Goal: Navigation & Orientation: Find specific page/section

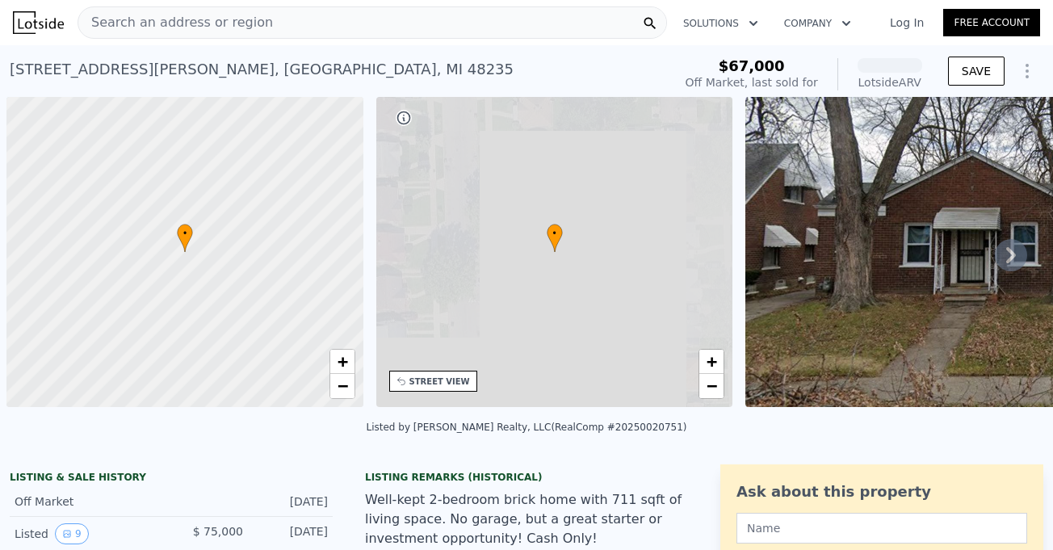
scroll to position [0, 6]
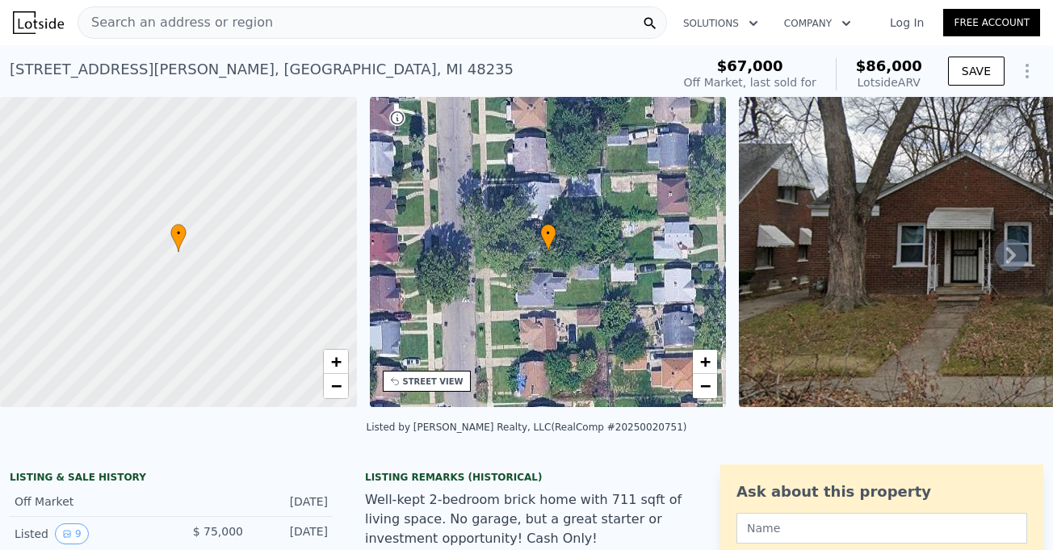
click at [1001, 257] on icon at bounding box center [1011, 255] width 32 height 32
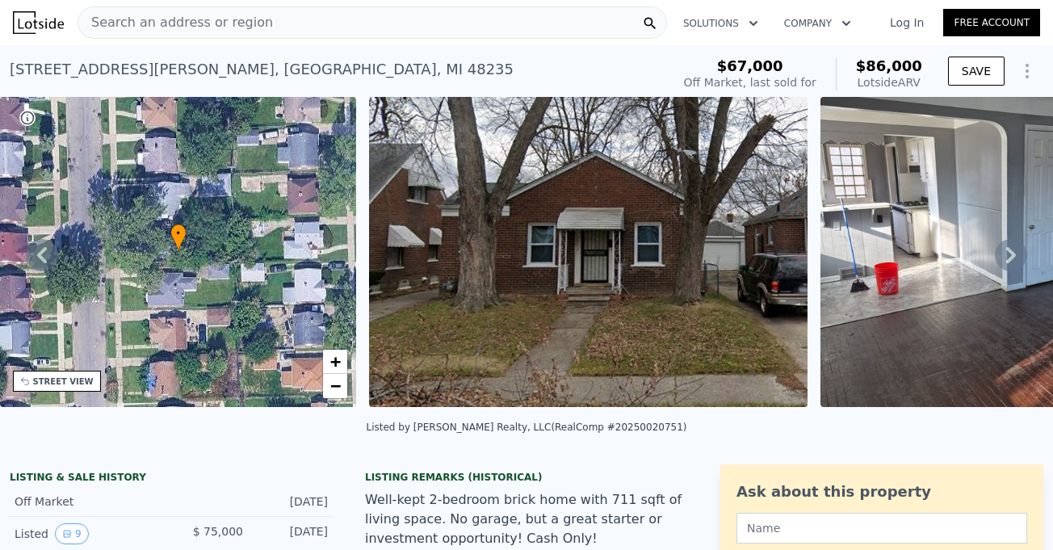
click at [48, 263] on icon at bounding box center [42, 255] width 32 height 32
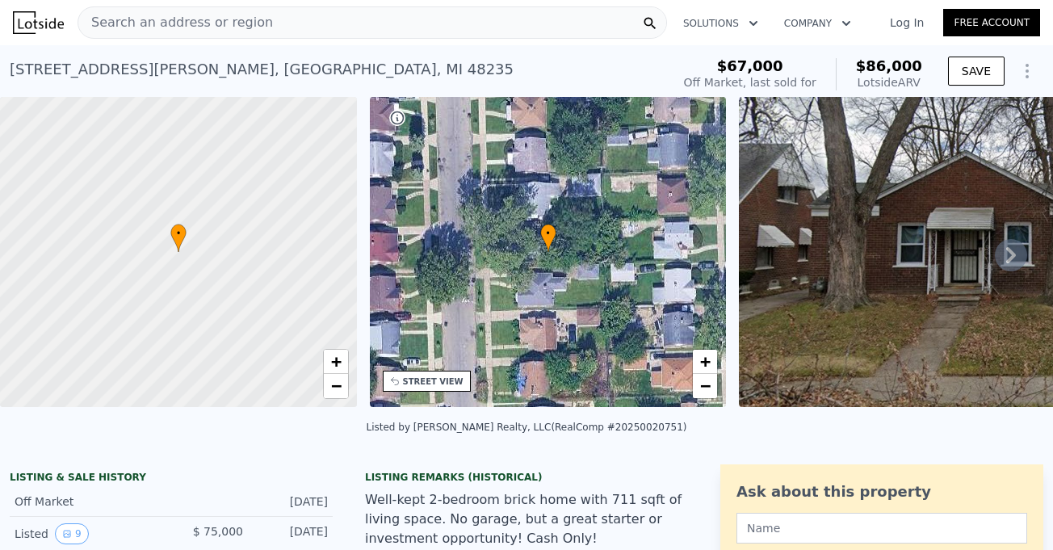
click at [1006, 263] on icon at bounding box center [1011, 255] width 10 height 16
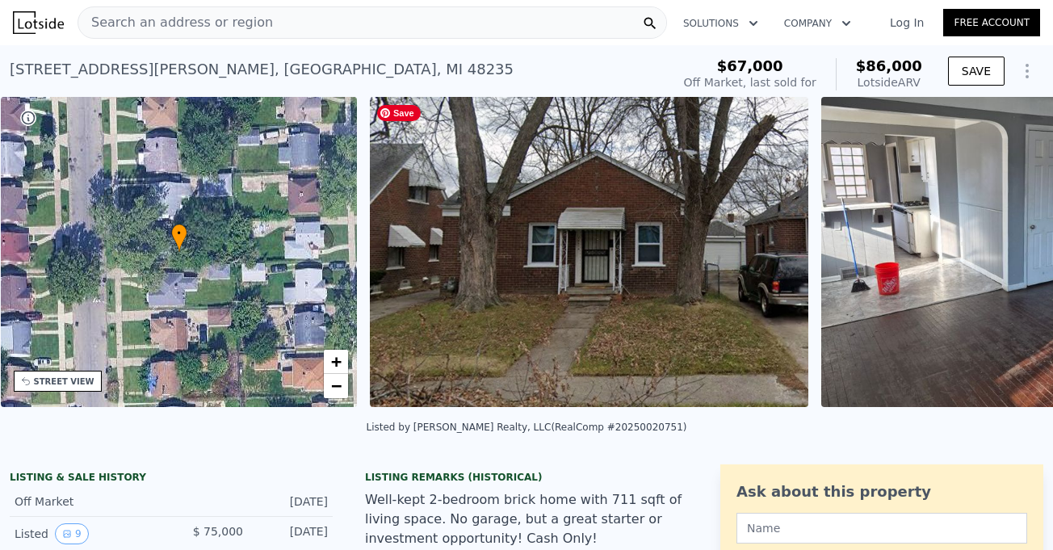
scroll to position [0, 376]
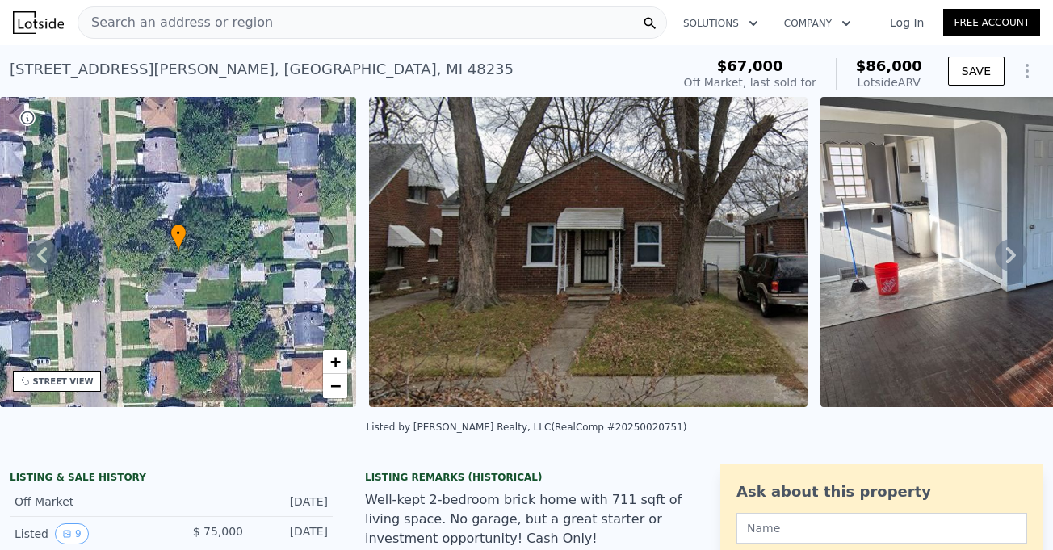
click at [1000, 254] on icon at bounding box center [1011, 255] width 32 height 32
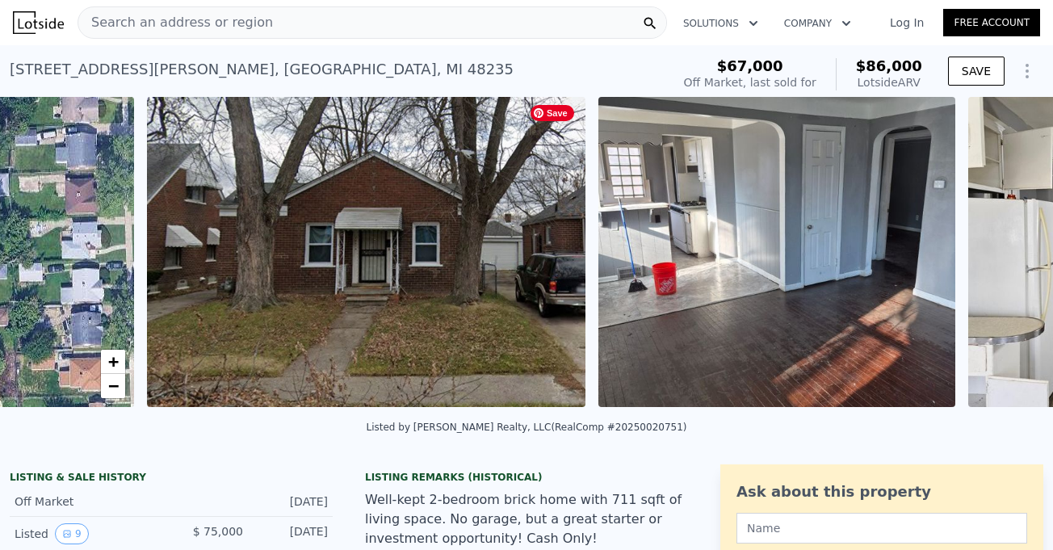
scroll to position [0, 739]
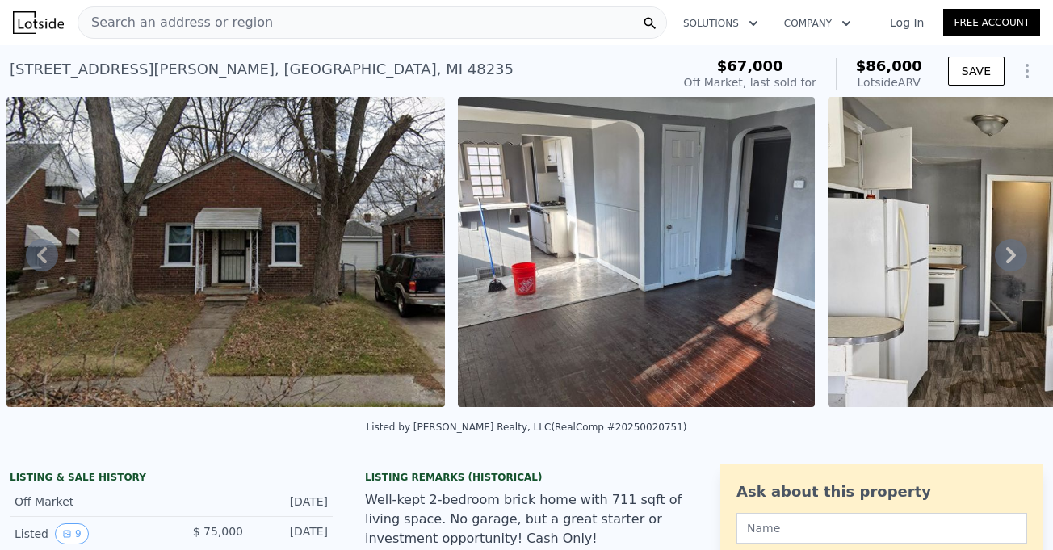
click at [1005, 256] on icon at bounding box center [1011, 255] width 32 height 32
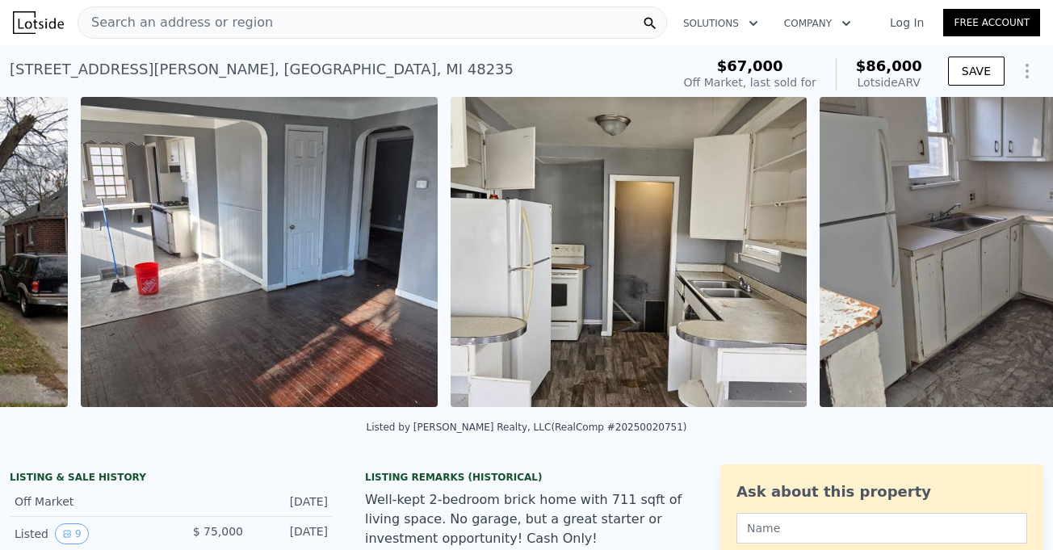
scroll to position [0, 1190]
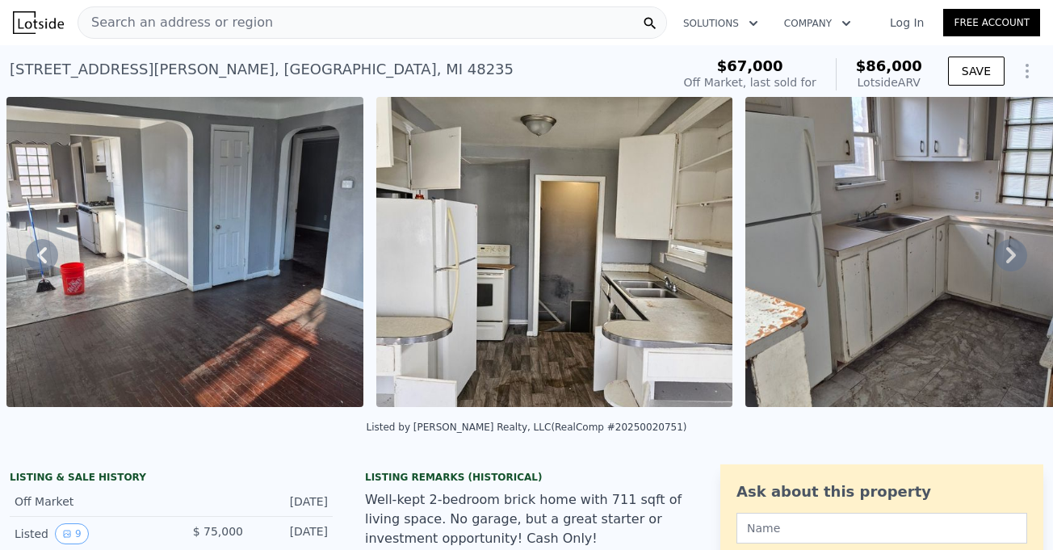
drag, startPoint x: 902, startPoint y: 223, endPoint x: 995, endPoint y: 262, distance: 101.0
click at [995, 262] on icon at bounding box center [1011, 255] width 32 height 32
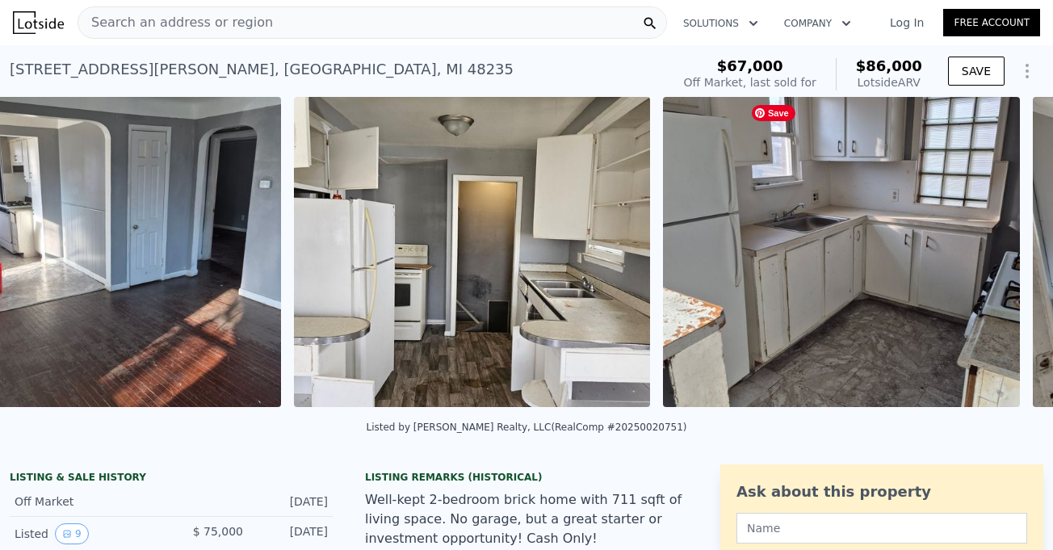
scroll to position [0, 1560]
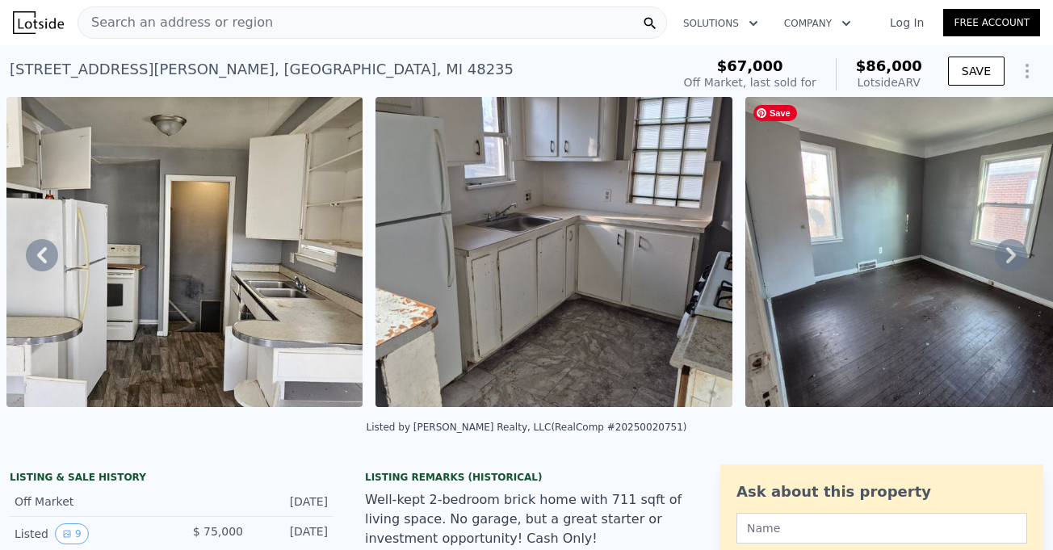
click at [1006, 258] on icon at bounding box center [1011, 255] width 10 height 16
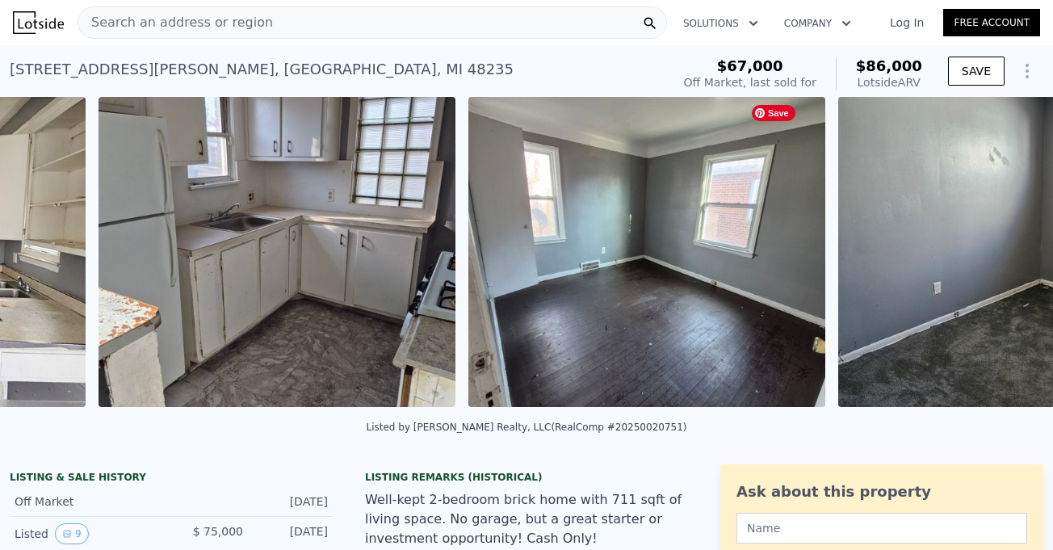
scroll to position [0, 1929]
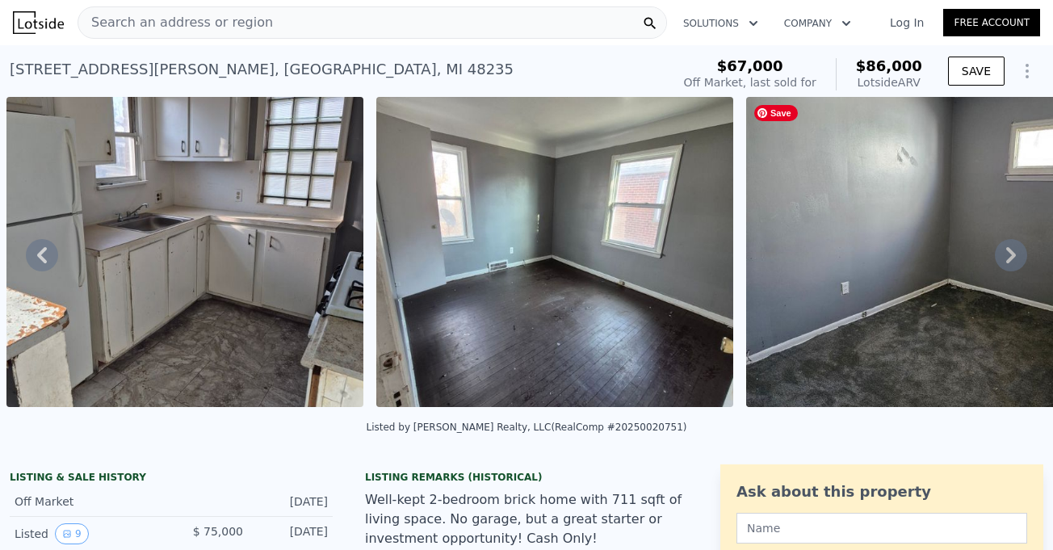
click at [997, 259] on icon at bounding box center [1011, 255] width 32 height 32
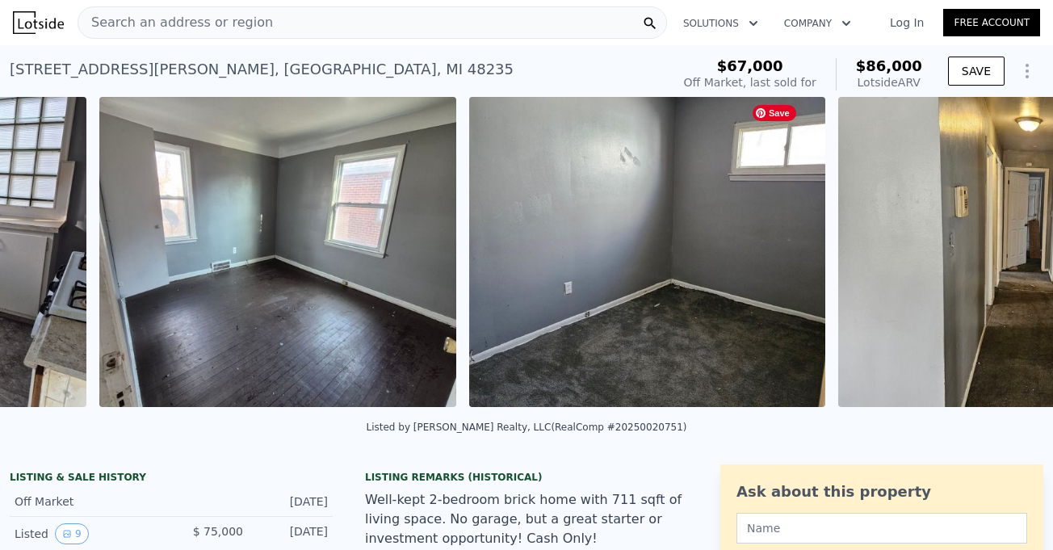
scroll to position [0, 2299]
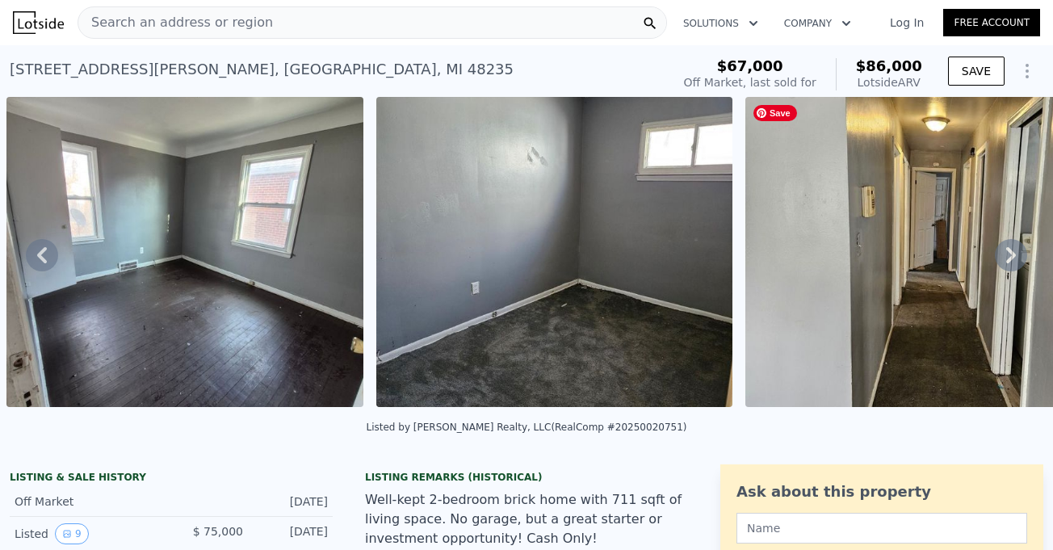
click at [1004, 261] on icon at bounding box center [1011, 255] width 32 height 32
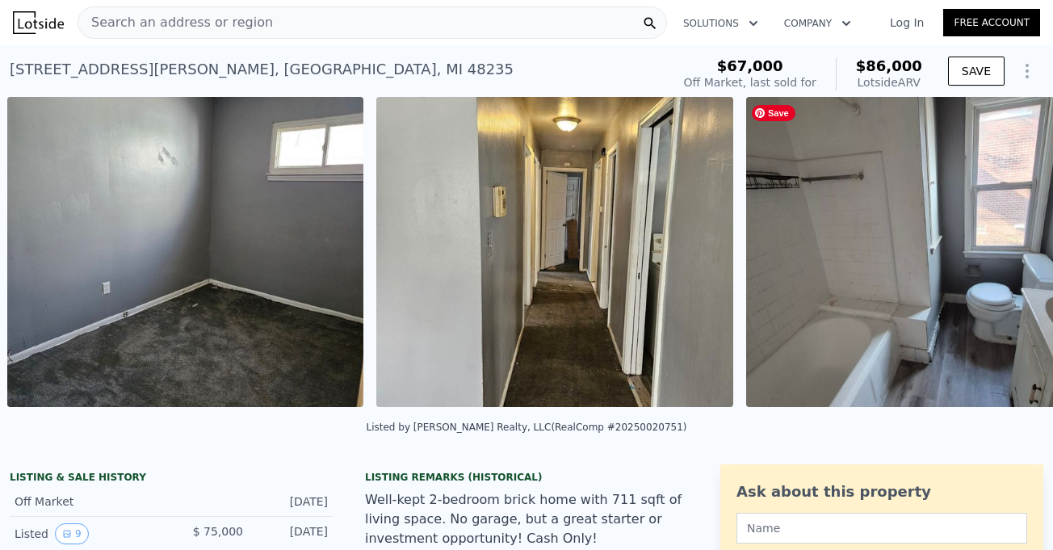
scroll to position [0, 2669]
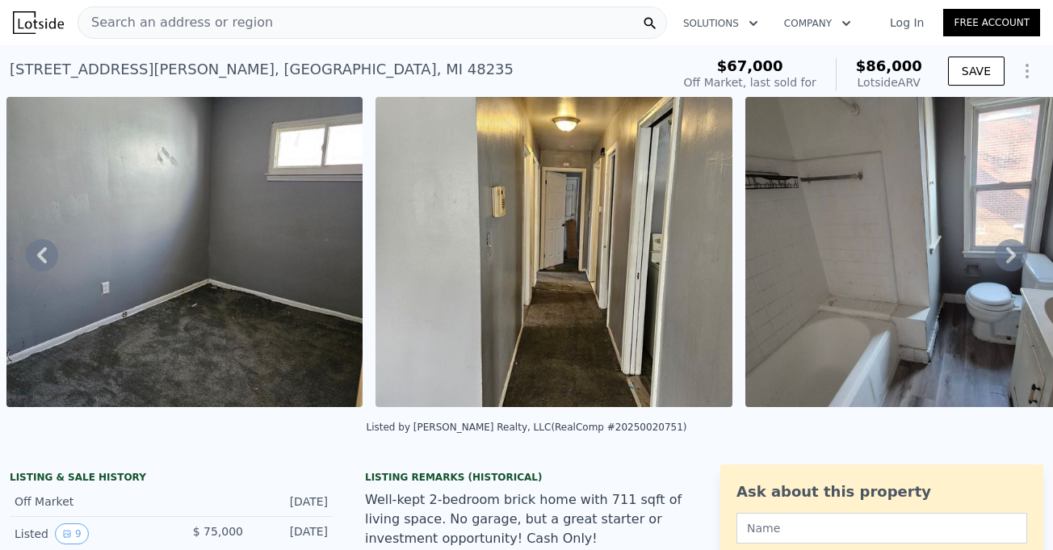
click at [1006, 259] on icon at bounding box center [1011, 255] width 10 height 16
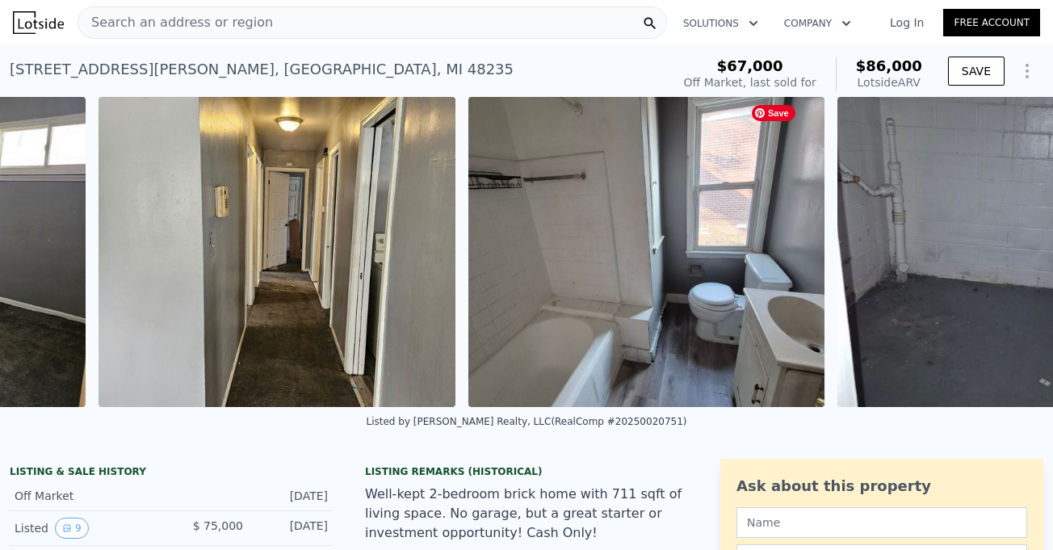
scroll to position [0, 3038]
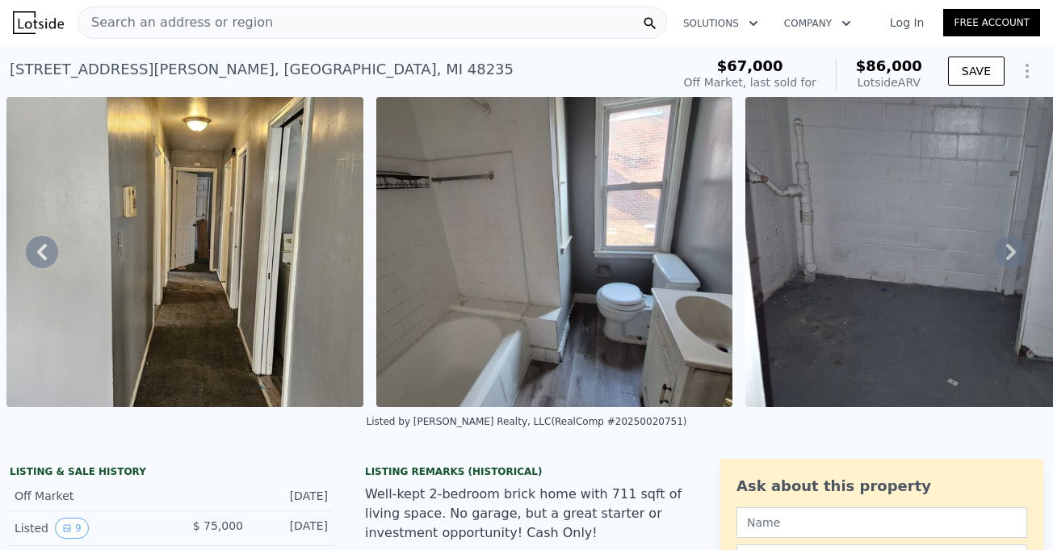
click at [997, 250] on icon at bounding box center [1011, 252] width 32 height 32
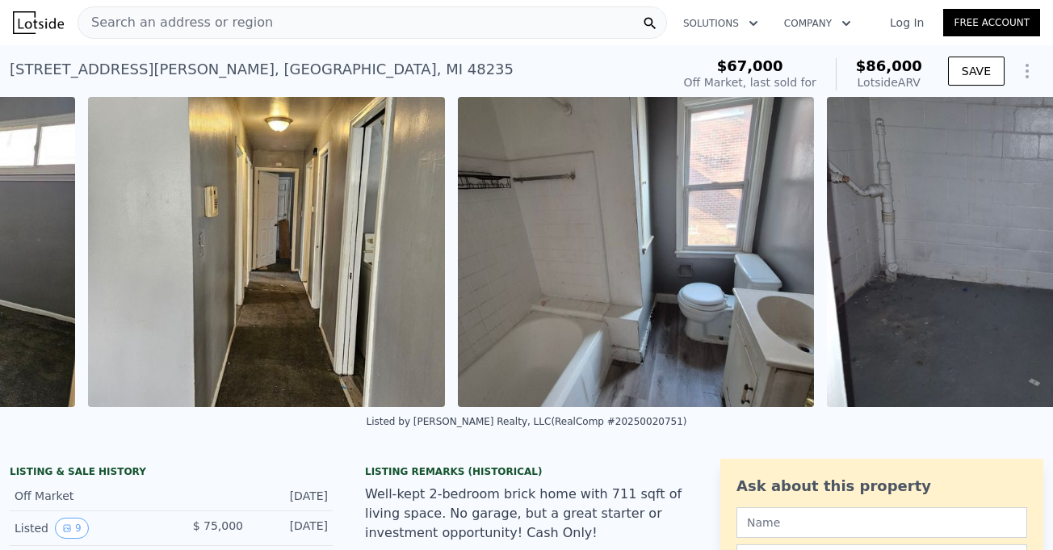
scroll to position [0, 3106]
